Goal: Information Seeking & Learning: Learn about a topic

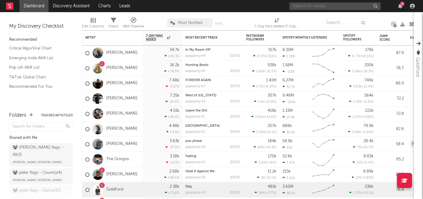
click at [312, 5] on input "text" at bounding box center [334, 6] width 91 height 8
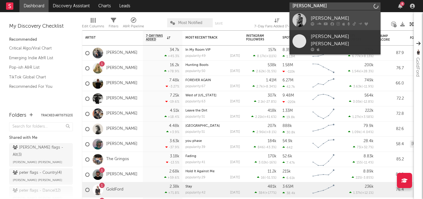
type input "[PERSON_NAME]"
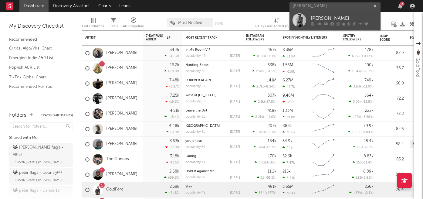
click at [317, 16] on div "[PERSON_NAME]" at bounding box center [344, 18] width 67 height 7
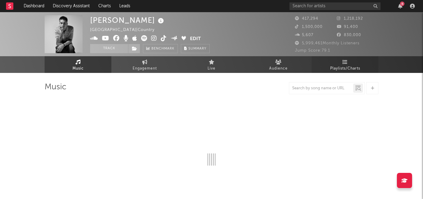
click at [342, 71] on span "Playlists/Charts" at bounding box center [345, 68] width 30 height 7
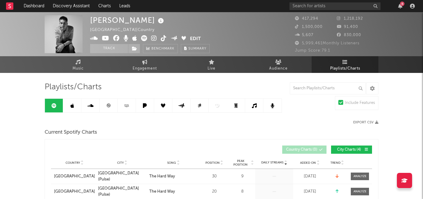
click at [254, 105] on icon at bounding box center [254, 105] width 5 height 5
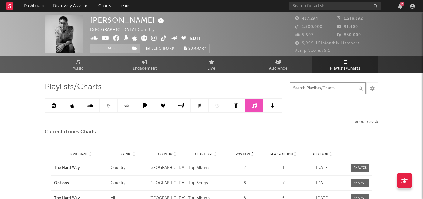
click at [306, 91] on input "text" at bounding box center [328, 88] width 76 height 12
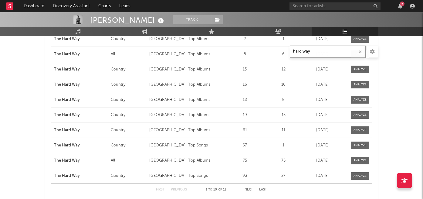
scroll to position [125, 0]
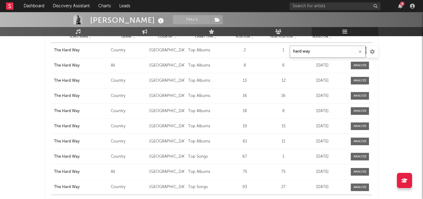
click at [326, 48] on input "hard way" at bounding box center [328, 51] width 76 height 12
click at [319, 49] on input "hard way" at bounding box center [328, 51] width 76 height 12
click at [331, 49] on input "hard way" at bounding box center [328, 51] width 76 height 12
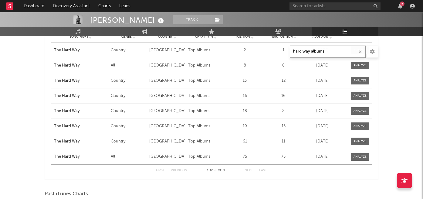
type input "hard way albums"
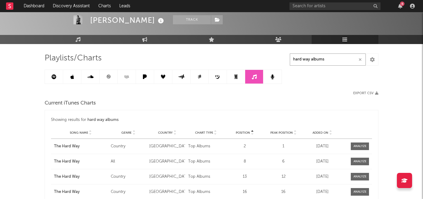
scroll to position [0, 0]
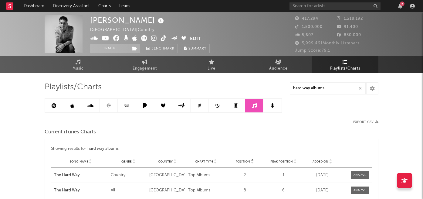
click at [73, 108] on link at bounding box center [72, 106] width 18 height 14
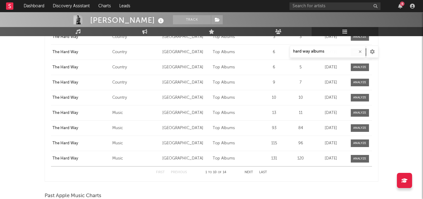
scroll to position [398, 0]
